Goal: Use online tool/utility

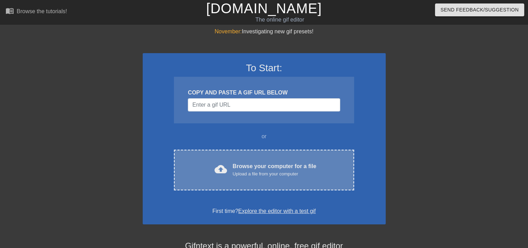
click at [242, 157] on div "cloud_upload Browse your computer for a file Upload a file from your computer C…" at bounding box center [264, 170] width 180 height 41
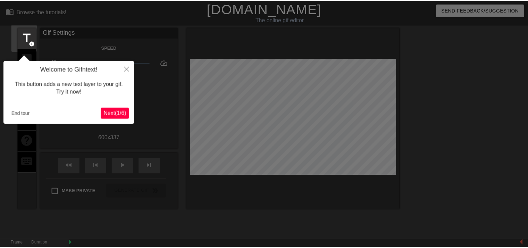
scroll to position [17, 0]
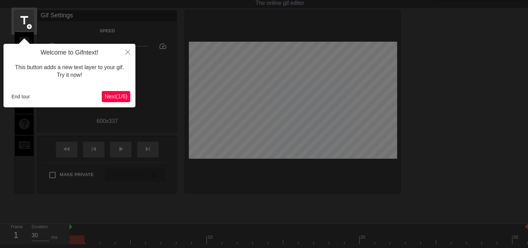
click at [110, 96] on span "Next ( 1 / 6 )" at bounding box center [116, 96] width 23 height 6
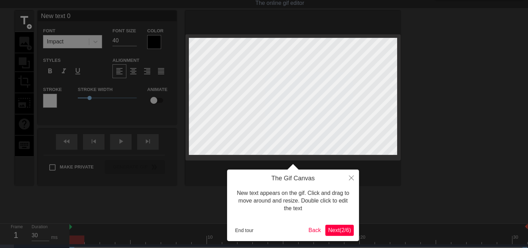
scroll to position [0, 0]
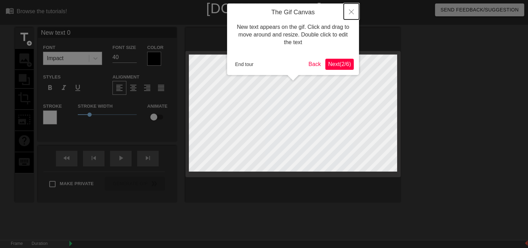
click at [351, 10] on icon "Close" at bounding box center [351, 11] width 5 height 5
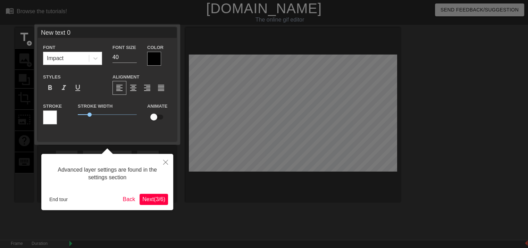
scroll to position [17, 0]
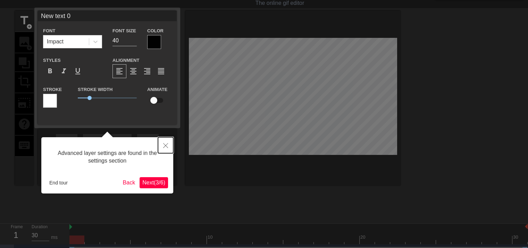
click at [164, 151] on button "Close" at bounding box center [165, 145] width 15 height 16
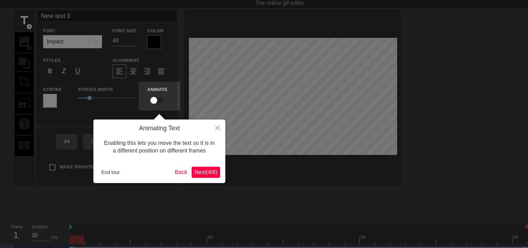
scroll to position [0, 0]
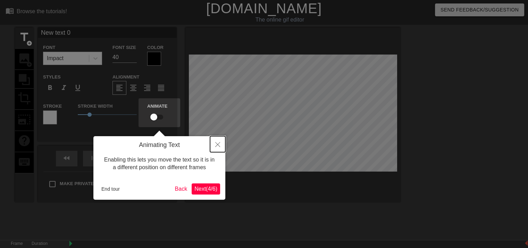
click at [215, 144] on icon "Close" at bounding box center [217, 144] width 5 height 5
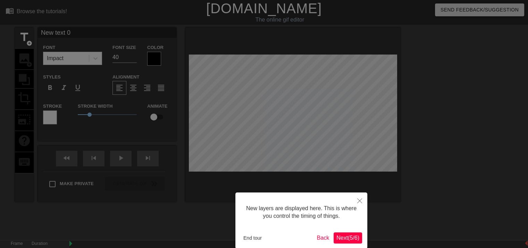
scroll to position [35, 0]
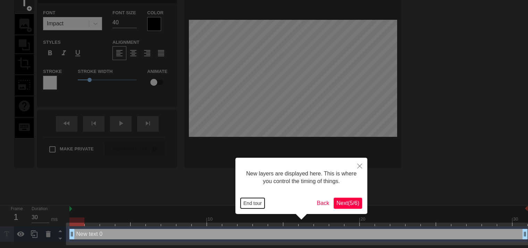
click at [256, 198] on button "End tour" at bounding box center [253, 203] width 24 height 10
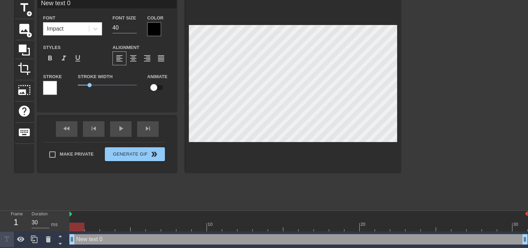
scroll to position [1, 1]
type input "Ne text 0"
type textarea "Ne text 0"
type input "Netext 0"
type textarea "Netext 0"
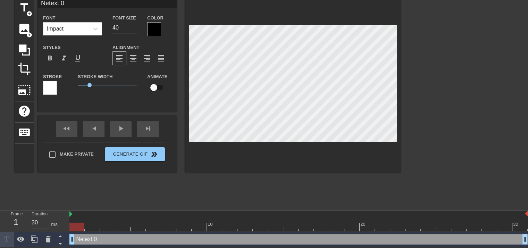
type input "Neext 0"
type textarea "Neext 0"
type input "Next 0"
type textarea "Next 0"
type input "Net 0"
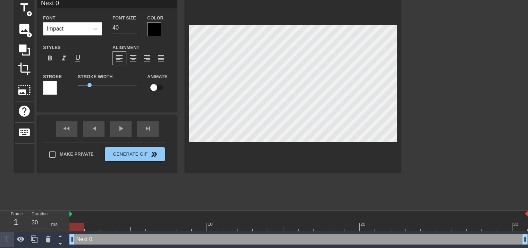
type textarea "Net 0"
type input "Ne 0"
type textarea "Ne 0"
type input "Ne0"
type textarea "Ne0"
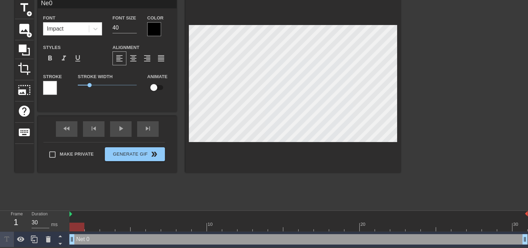
type input "Ne"
type textarea "Ne"
type input "N"
type textarea "N"
click at [155, 178] on div "title add_circle image add_circle crop photo_size_select_large help keyboard Fo…" at bounding box center [208, 102] width 386 height 208
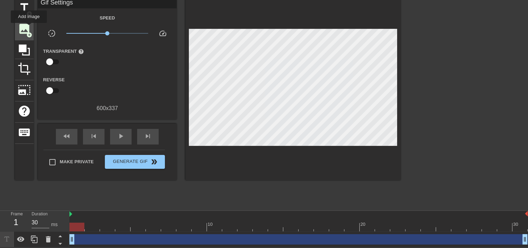
click at [29, 28] on span "image" at bounding box center [24, 28] width 13 height 13
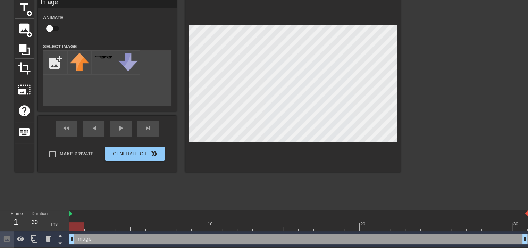
scroll to position [0, 0]
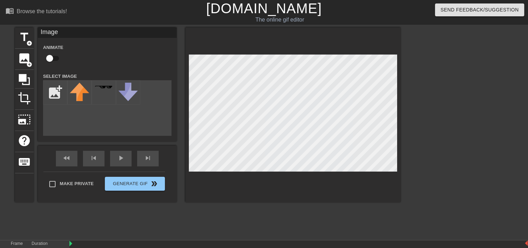
click at [158, 121] on div "title add_circle image add_circle crop photo_size_select_large help keyboard Im…" at bounding box center [208, 114] width 386 height 175
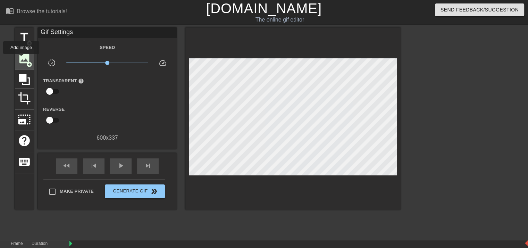
click at [21, 59] on span "image" at bounding box center [24, 58] width 13 height 13
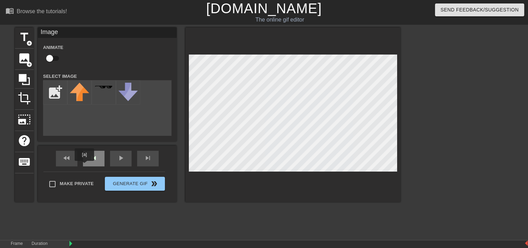
scroll to position [61, 0]
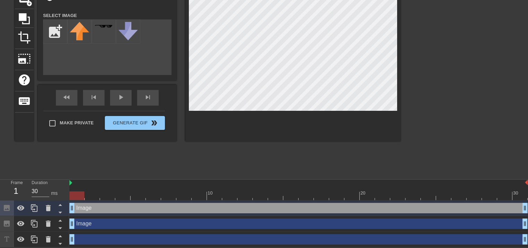
click at [91, 207] on div "Image drag_handle drag_handle" at bounding box center [298, 208] width 459 height 10
click at [51, 208] on icon at bounding box center [48, 208] width 8 height 8
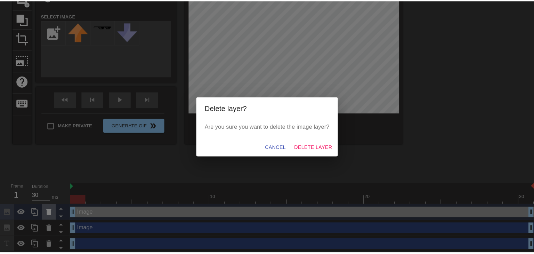
scroll to position [56, 0]
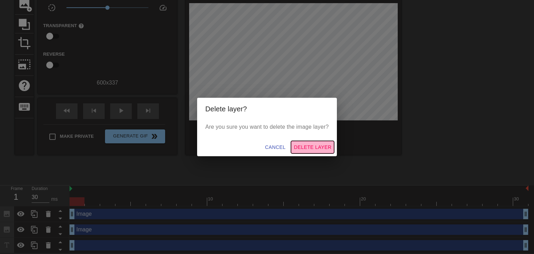
click at [303, 148] on span "Delete Layer" at bounding box center [313, 147] width 38 height 9
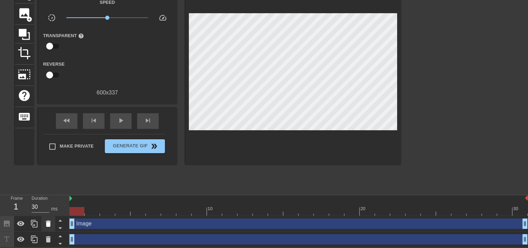
click at [50, 227] on icon at bounding box center [48, 224] width 8 height 8
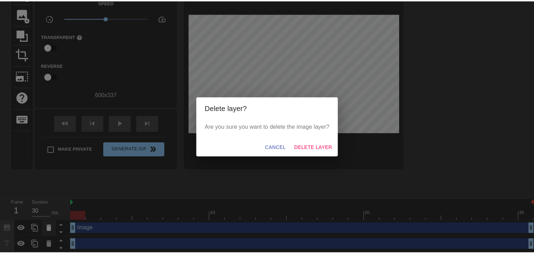
scroll to position [40, 0]
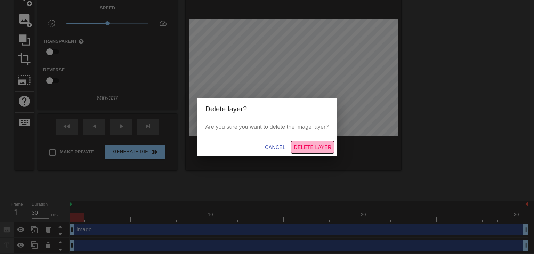
click at [308, 146] on span "Delete Layer" at bounding box center [313, 147] width 38 height 9
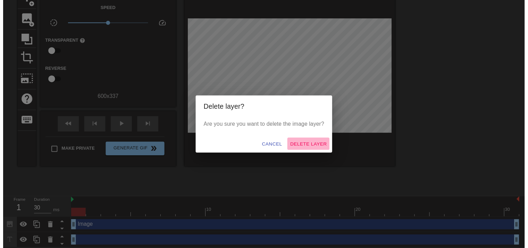
scroll to position [30, 0]
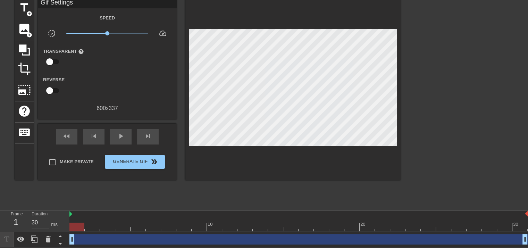
click at [147, 117] on div "Gif Settings Speed slow_motion_video x1.00 speed Transparent help Reverse 600 x…" at bounding box center [107, 59] width 139 height 122
drag, startPoint x: 147, startPoint y: 117, endPoint x: 164, endPoint y: 200, distance: 84.3
click at [164, 200] on div "title add_circle image add_circle crop photo_size_select_large help keyboard Gi…" at bounding box center [208, 102] width 386 height 208
